Goal: Subscribe to service/newsletter

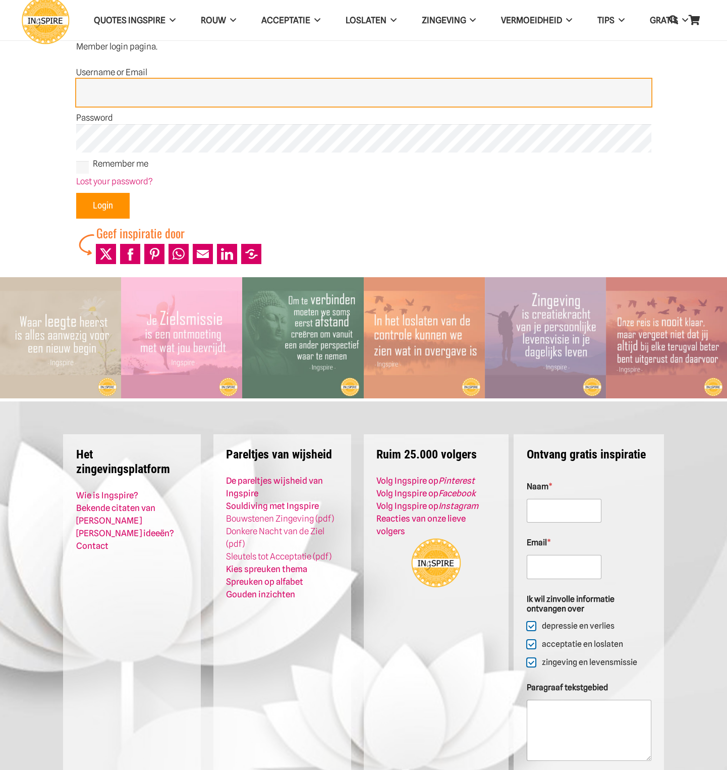
type input "admin"
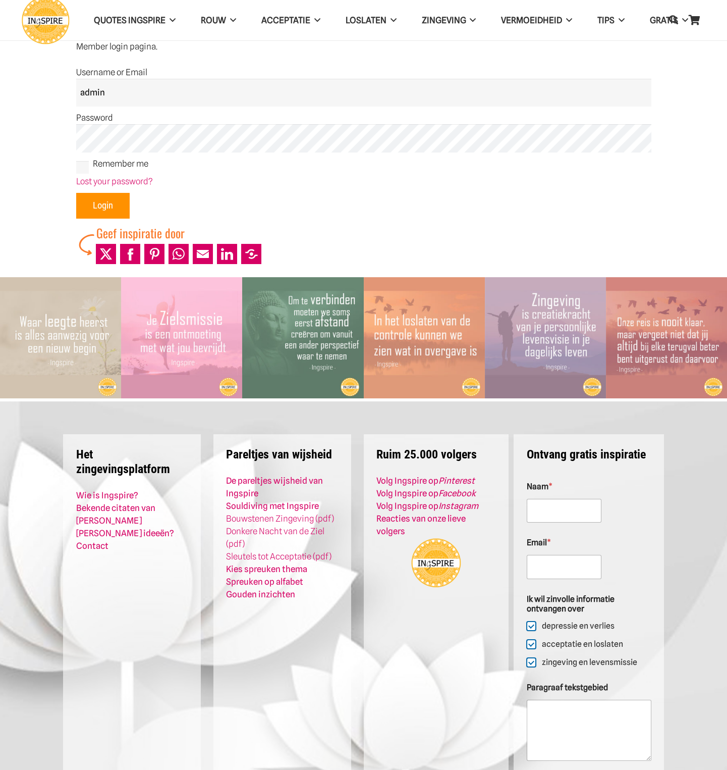
click at [110, 199] on input "Login" at bounding box center [103, 206] width 54 height 26
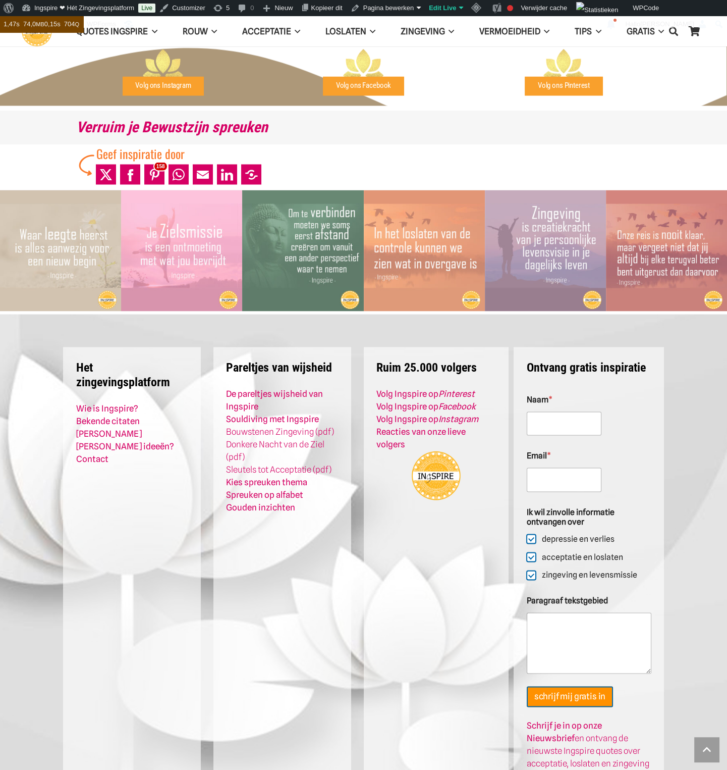
scroll to position [3903, 0]
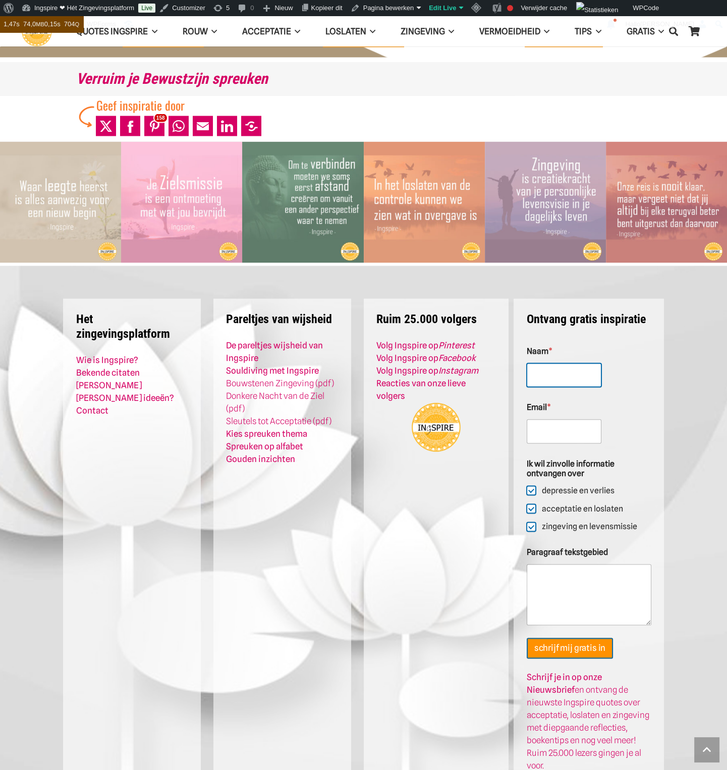
click at [567, 363] on input "Naam *" at bounding box center [564, 375] width 75 height 24
type input "geof"
click at [560, 419] on input "Email *" at bounding box center [564, 431] width 75 height 24
type input "[EMAIL_ADDRESS][DOMAIN_NAME]"
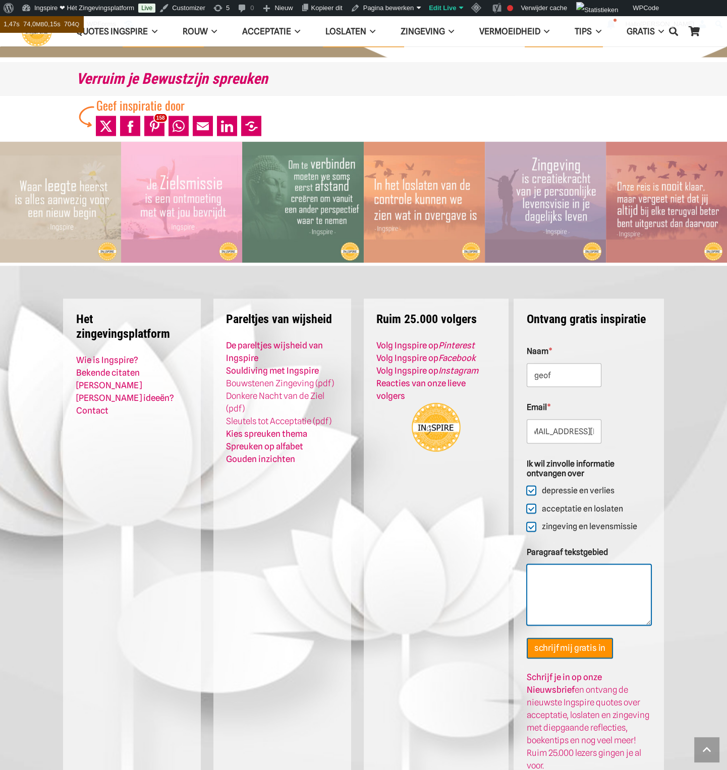
click at [562, 564] on textarea "Paragraaf tekstgebied" at bounding box center [589, 594] width 125 height 61
type textarea "test"
click at [565, 637] on button "schrijf mij gratis in" at bounding box center [570, 647] width 86 height 21
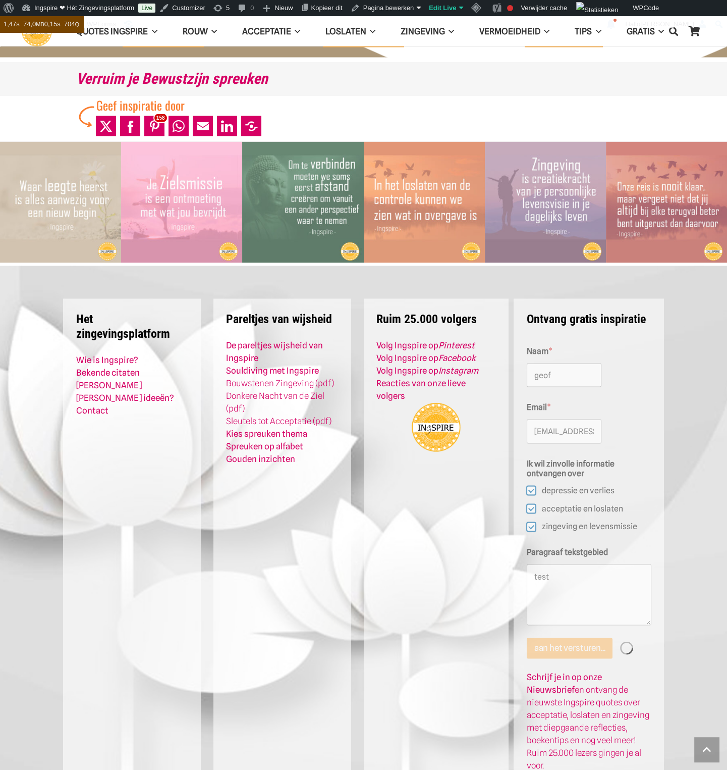
scroll to position [3638, 0]
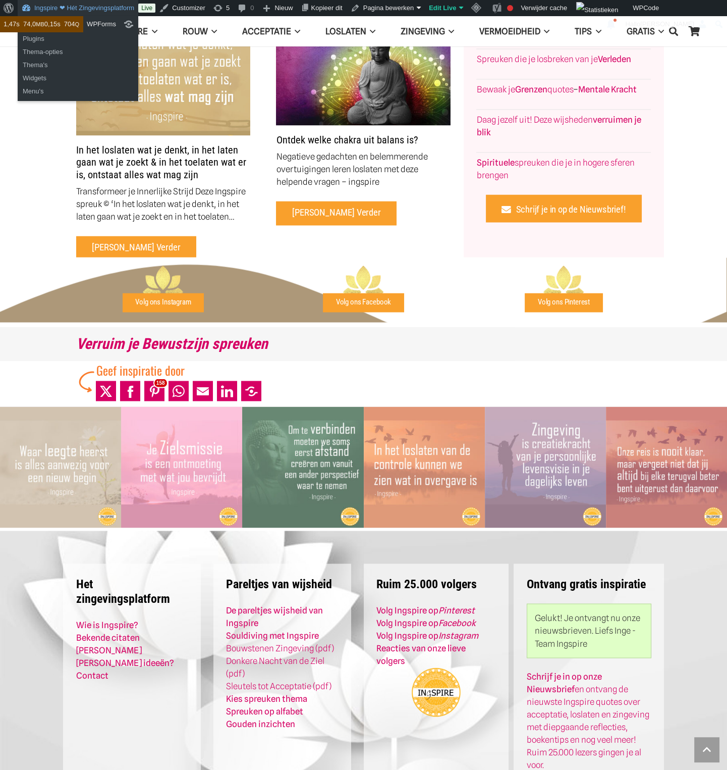
click at [43, 8] on link "Ingspire ❤ Hét Zingevingsplatform" at bounding box center [78, 8] width 121 height 16
